Goal: Check status: Check status

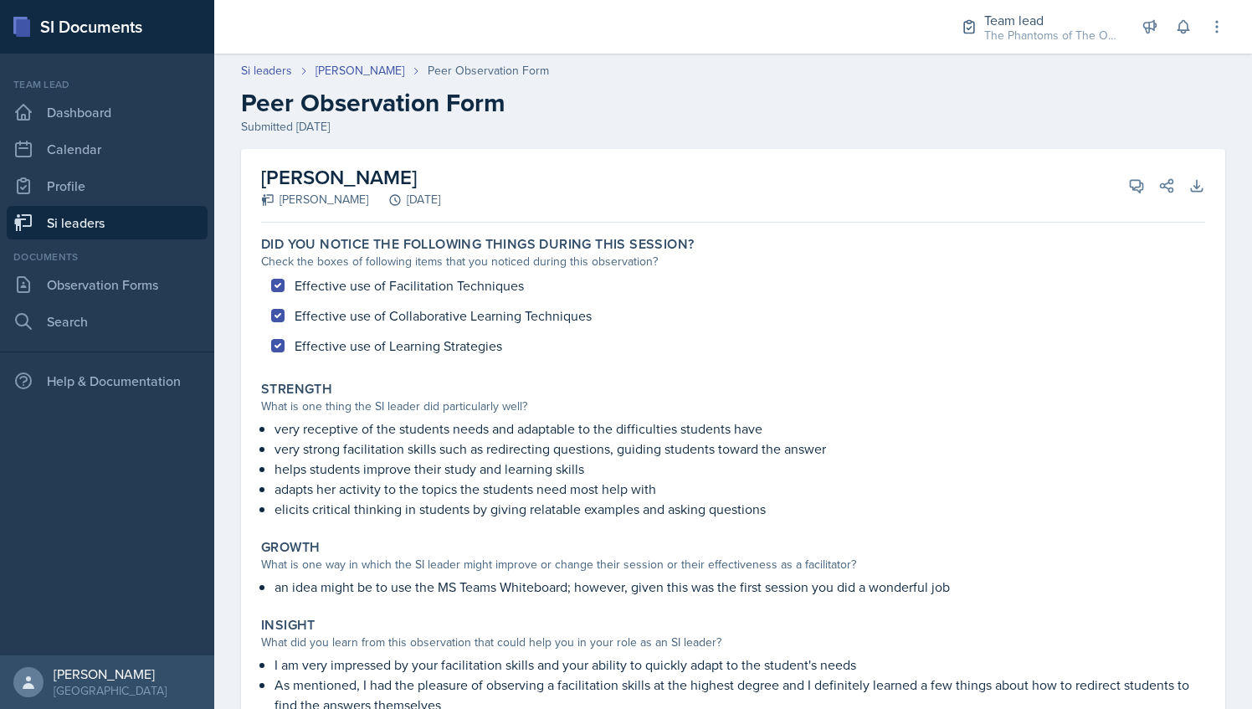
click at [1050, 66] on div "Si leaders [PERSON_NAME] Peer Observation Form" at bounding box center [733, 71] width 984 height 18
click at [1040, 30] on div "The Phantoms of The Opera / Fall 2025" at bounding box center [1051, 36] width 134 height 18
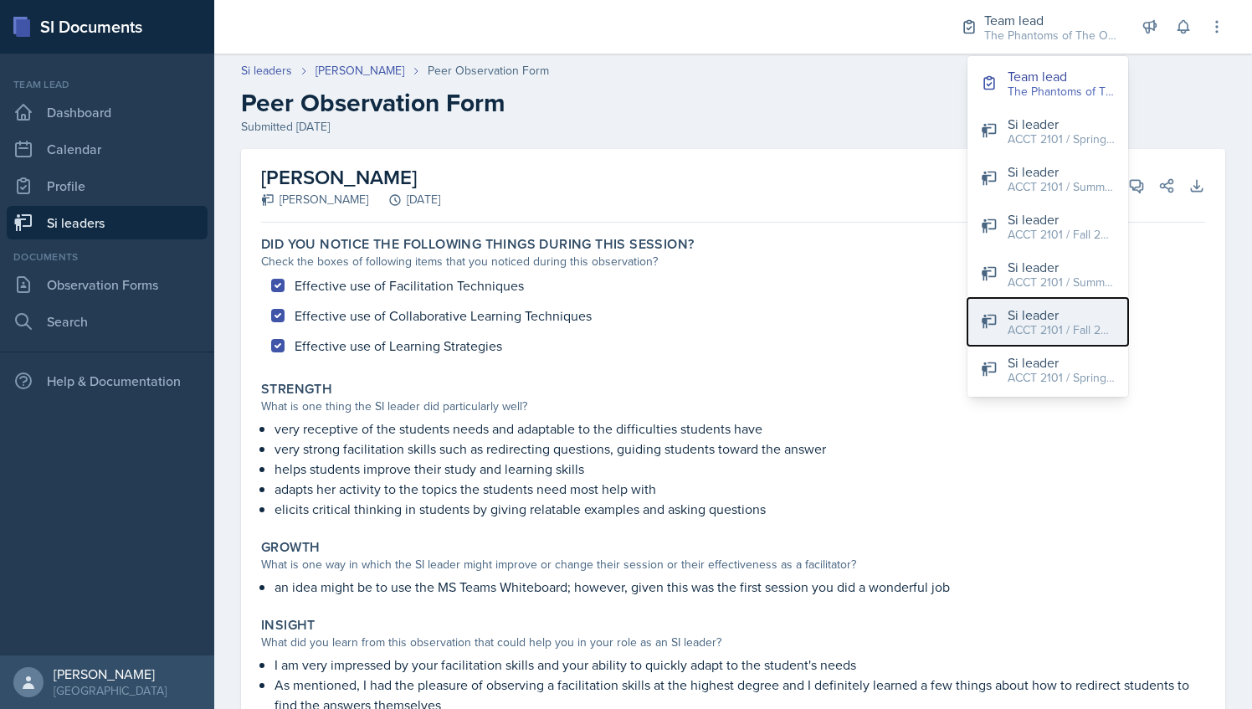
click at [1079, 329] on div "ACCT 2101 / Fall 2025" at bounding box center [1060, 330] width 107 height 18
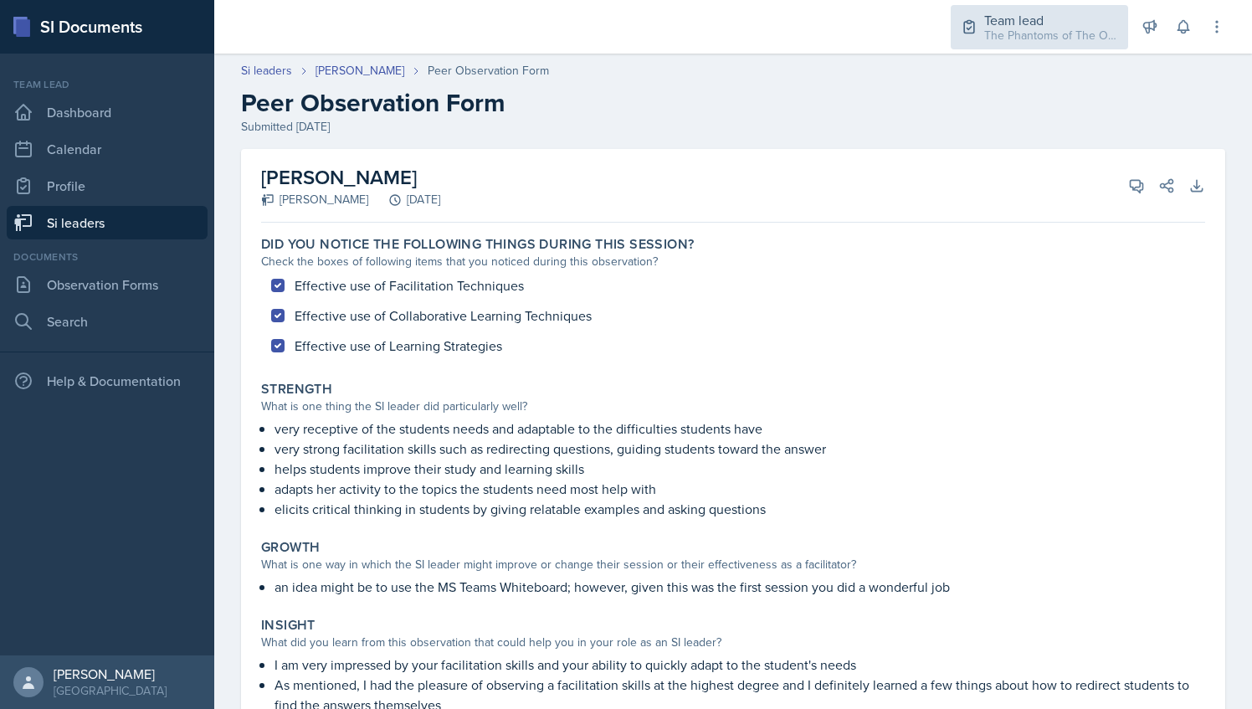
click at [1040, 7] on div "Team lead The Phantoms of The Opera / Fall 2025" at bounding box center [1038, 27] width 177 height 44
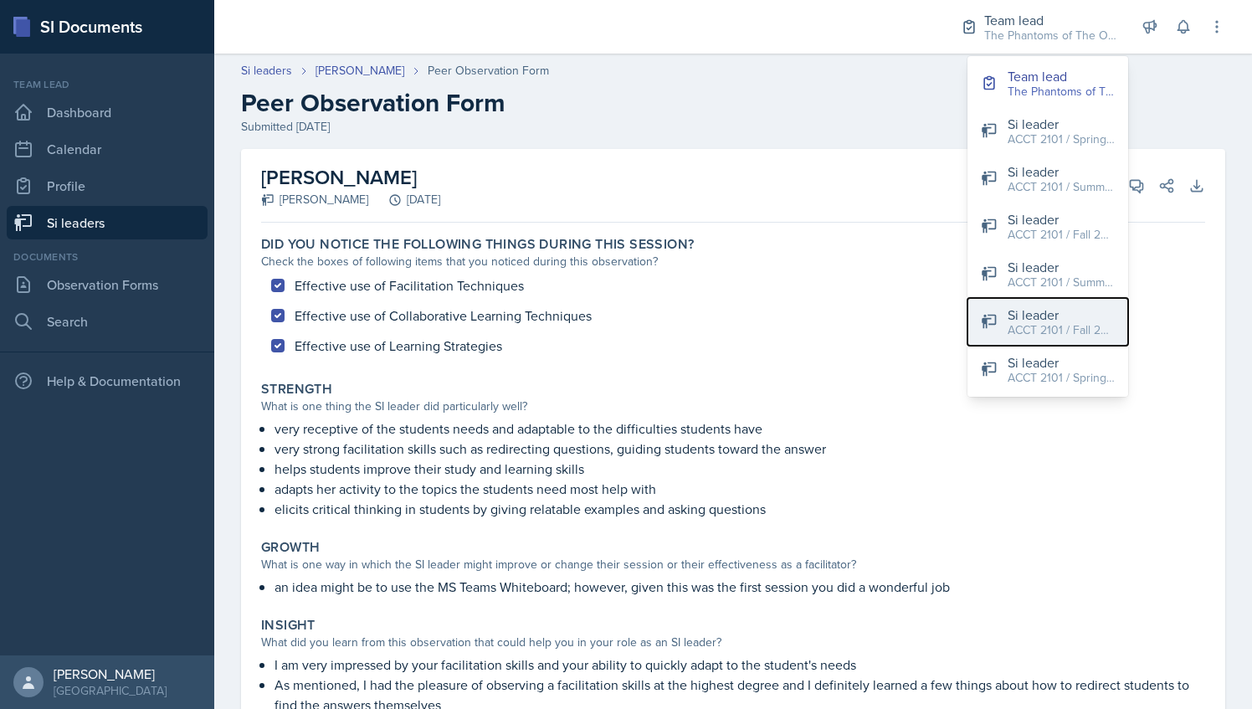
click at [1032, 335] on div "ACCT 2101 / Fall 2025" at bounding box center [1060, 330] width 107 height 18
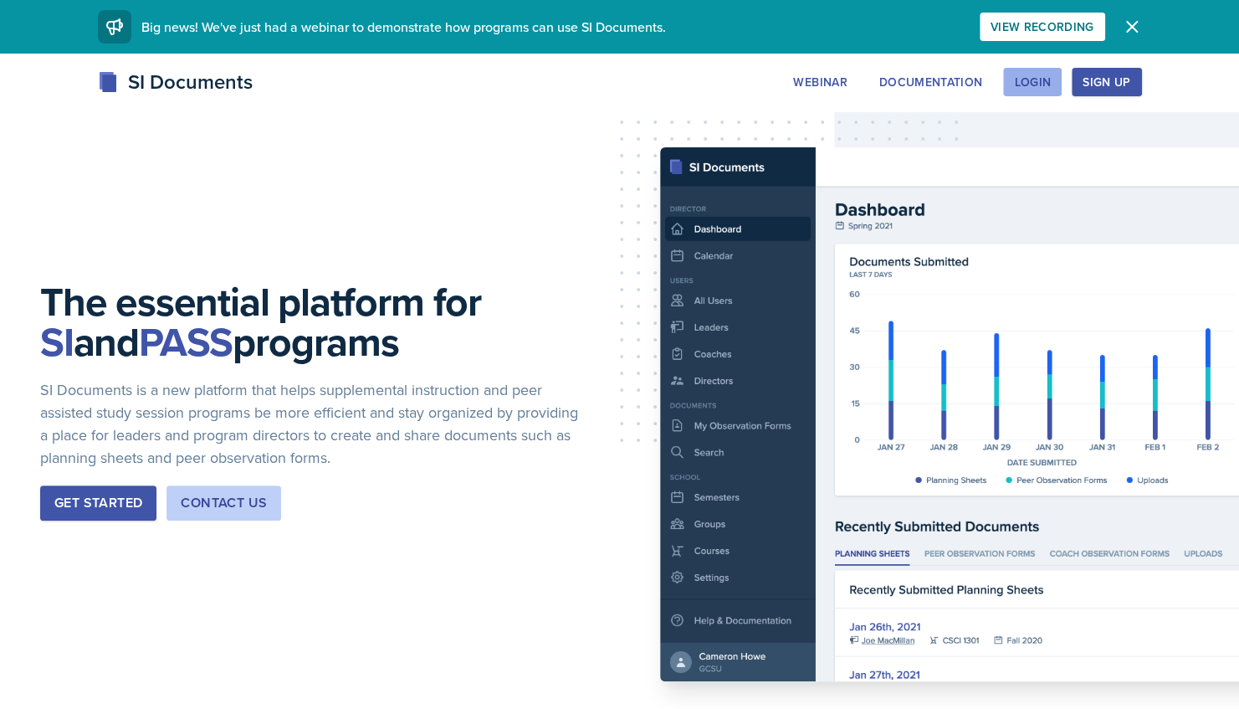
click at [1035, 87] on div "Login" at bounding box center [1032, 81] width 37 height 13
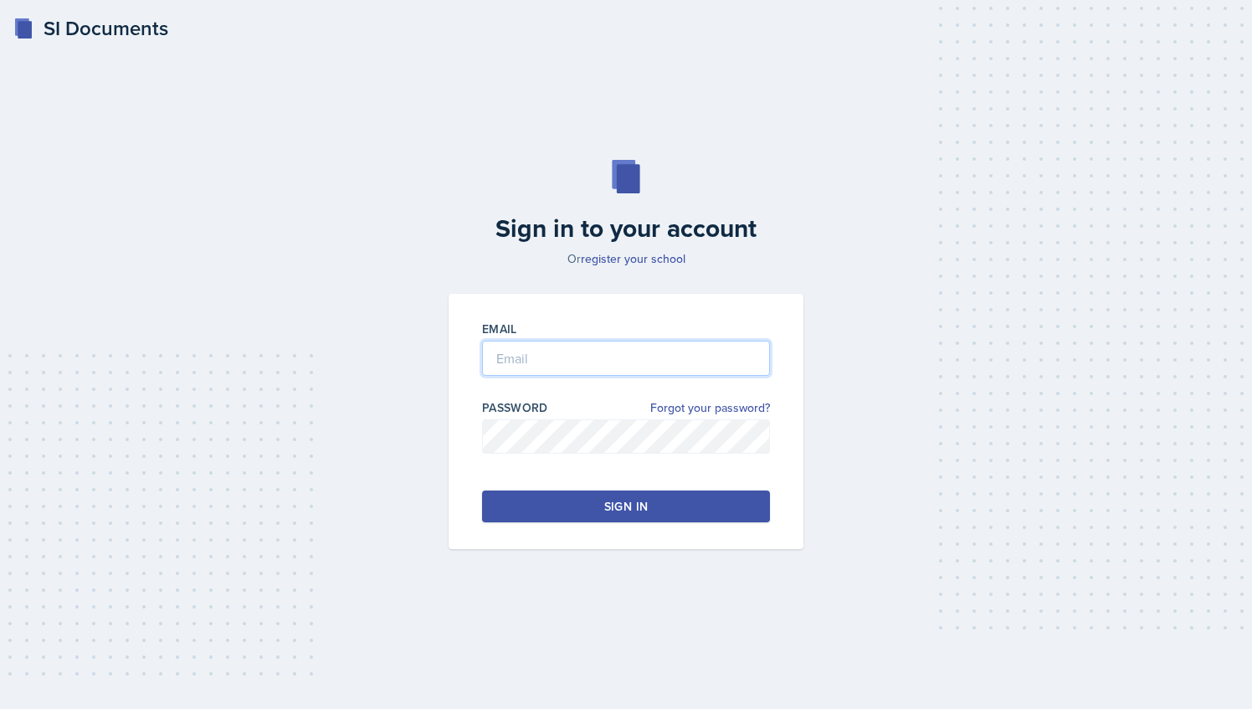
type input "[EMAIL_ADDRESS][DOMAIN_NAME]"
click at [671, 510] on button "Sign in" at bounding box center [626, 506] width 288 height 32
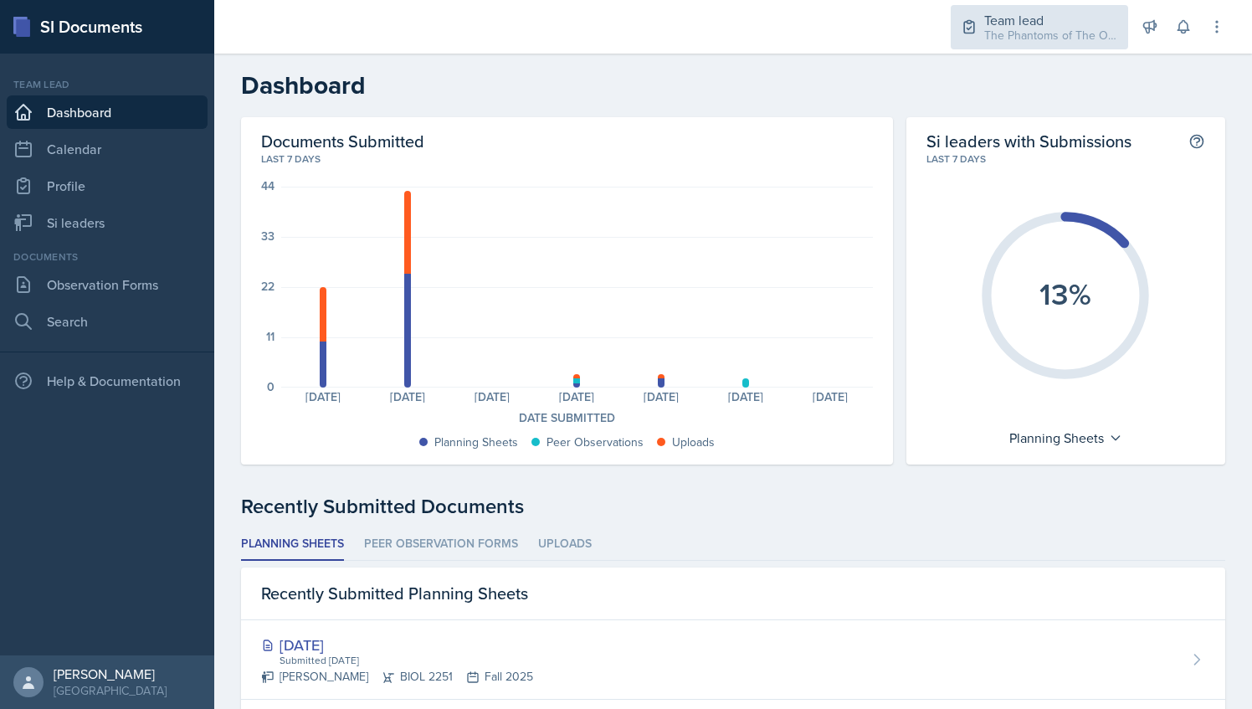
click at [1024, 37] on div "The Phantoms of The Opera / Fall 2025" at bounding box center [1051, 36] width 134 height 18
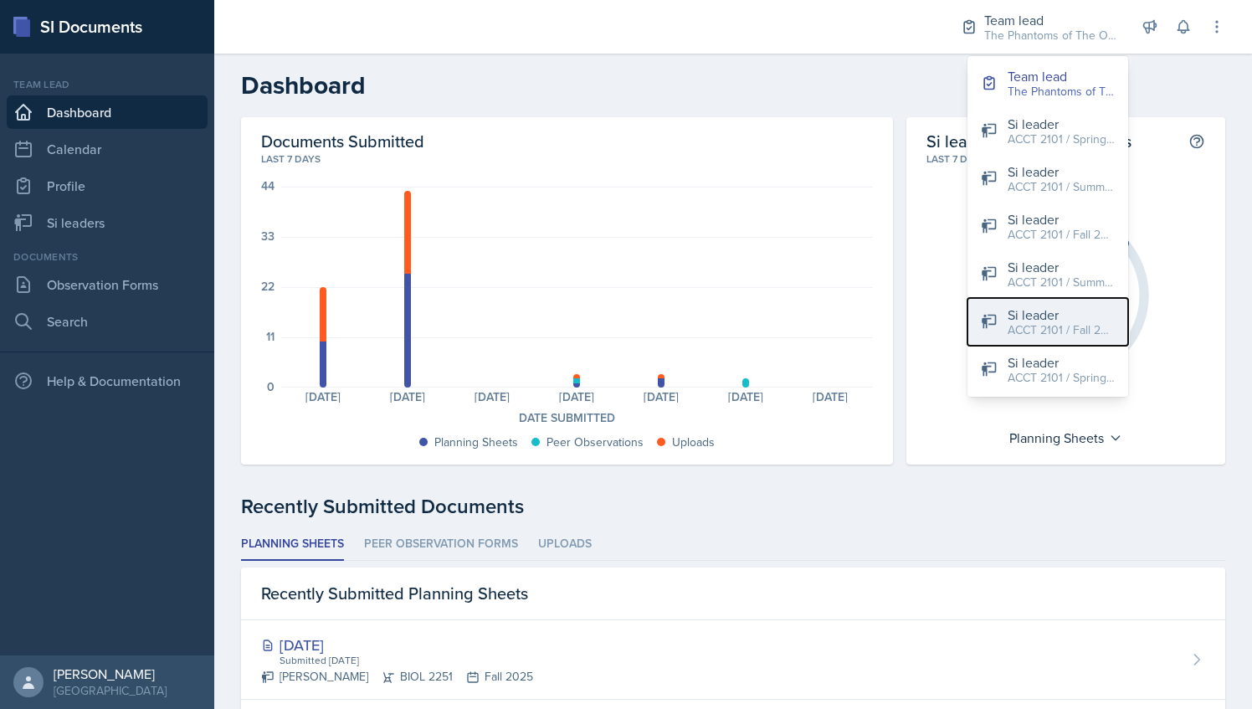
click at [1040, 323] on div "ACCT 2101 / Fall 2025" at bounding box center [1060, 330] width 107 height 18
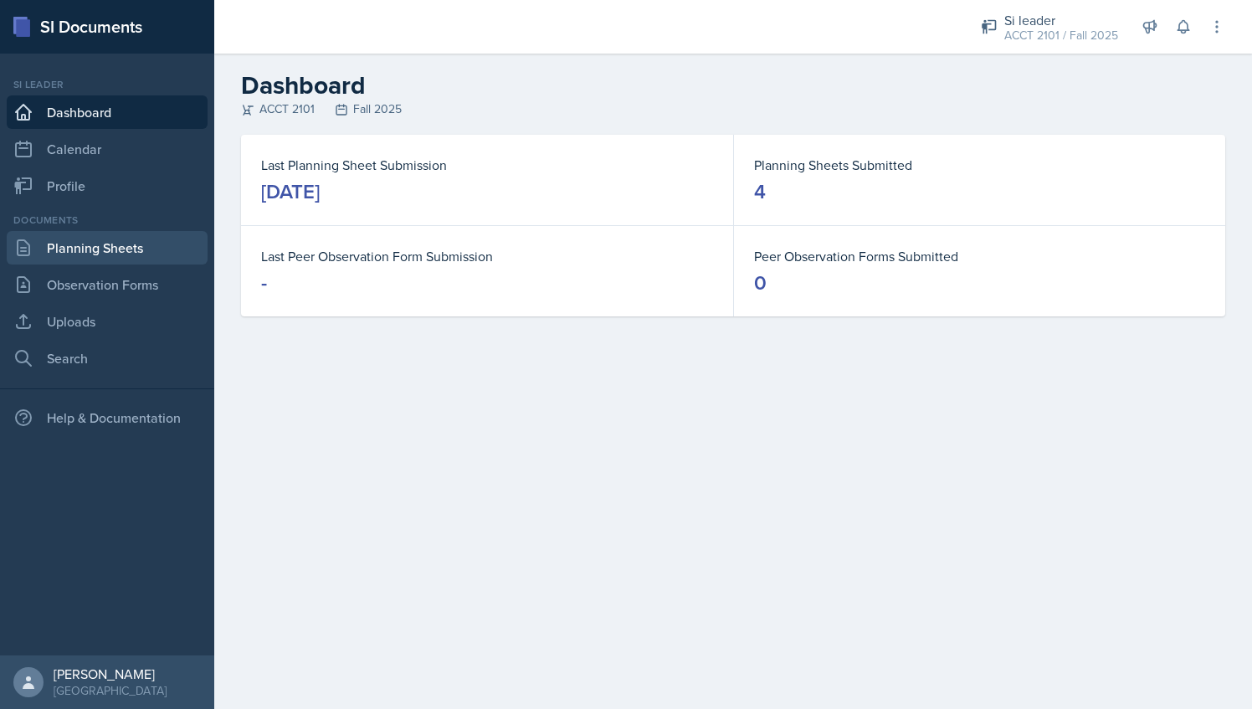
click at [118, 249] on link "Planning Sheets" at bounding box center [107, 247] width 201 height 33
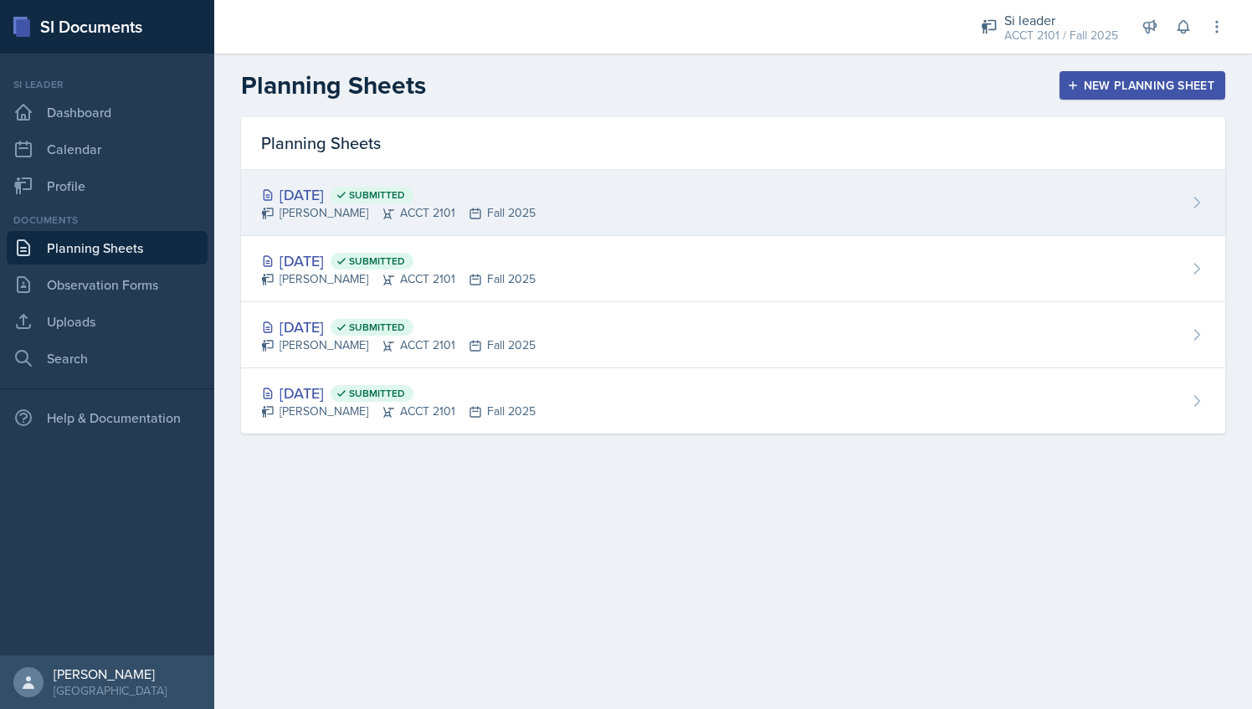
click at [309, 179] on div "Sep 4th, 2025 Submitted Milla Eldridge ACCT 2101 Fall 2025" at bounding box center [733, 203] width 984 height 66
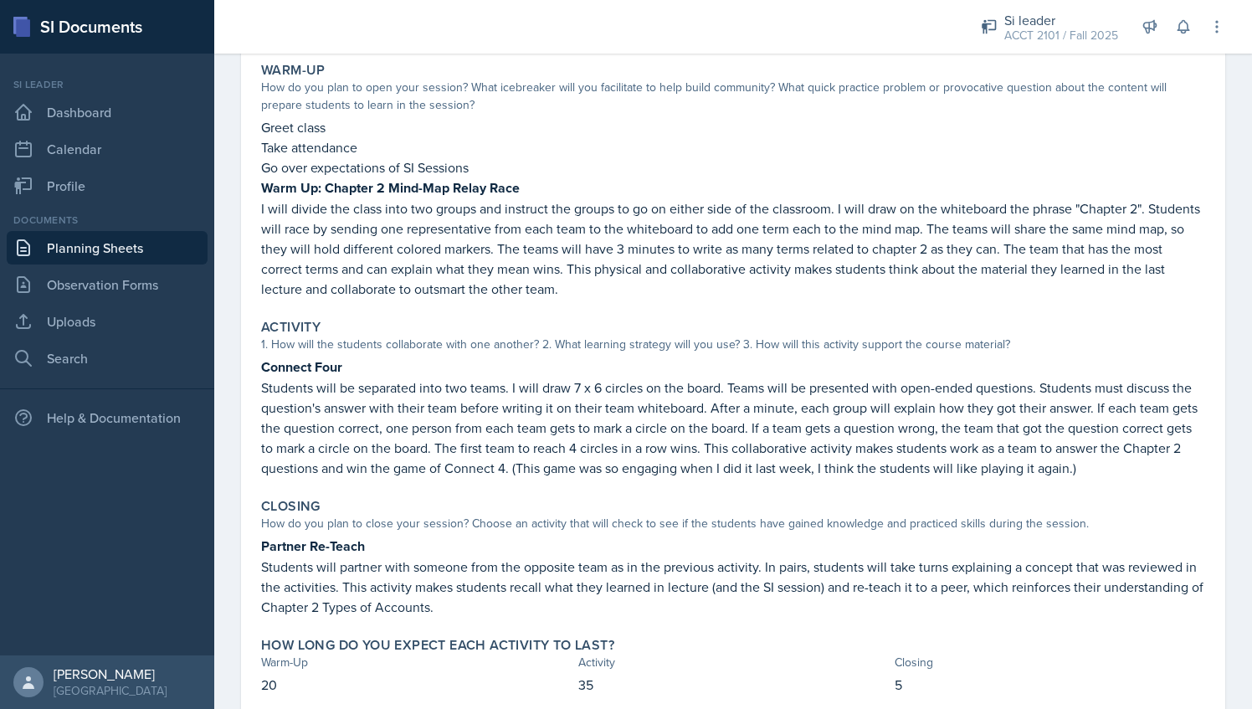
scroll to position [207, 0]
